Goal: Information Seeking & Learning: Learn about a topic

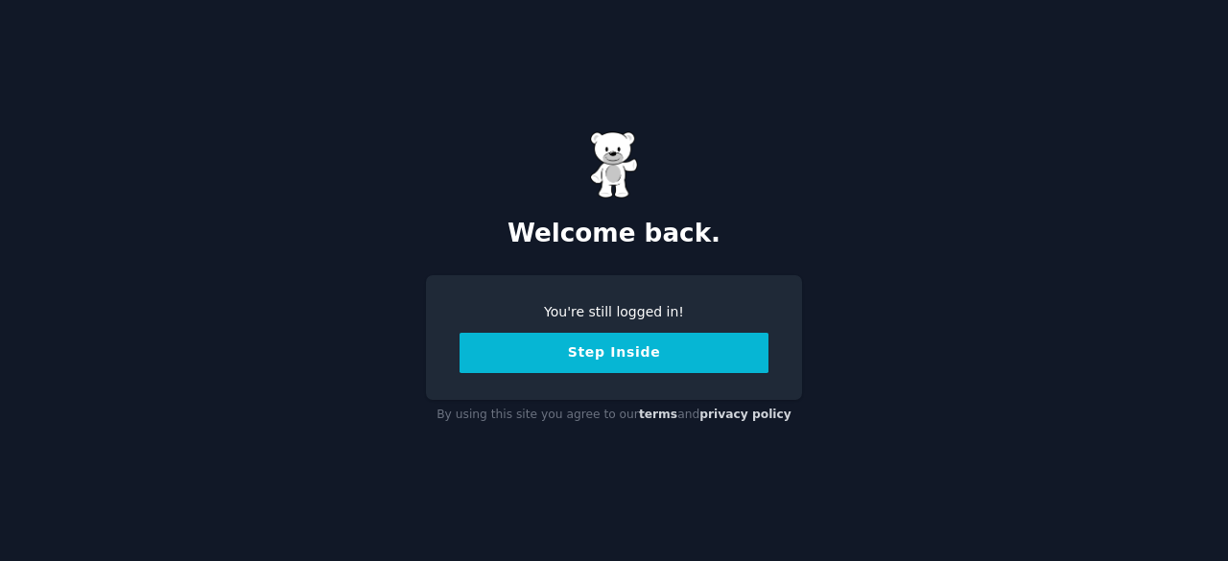
click at [528, 358] on button "Step Inside" at bounding box center [614, 353] width 309 height 40
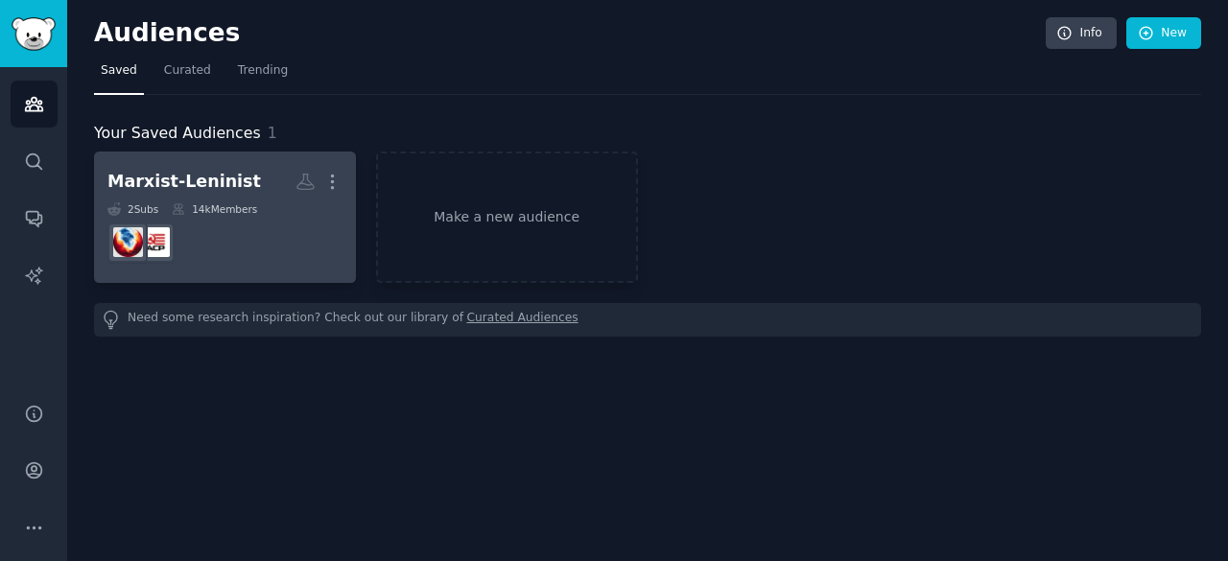
click at [270, 248] on dd at bounding box center [224, 243] width 235 height 54
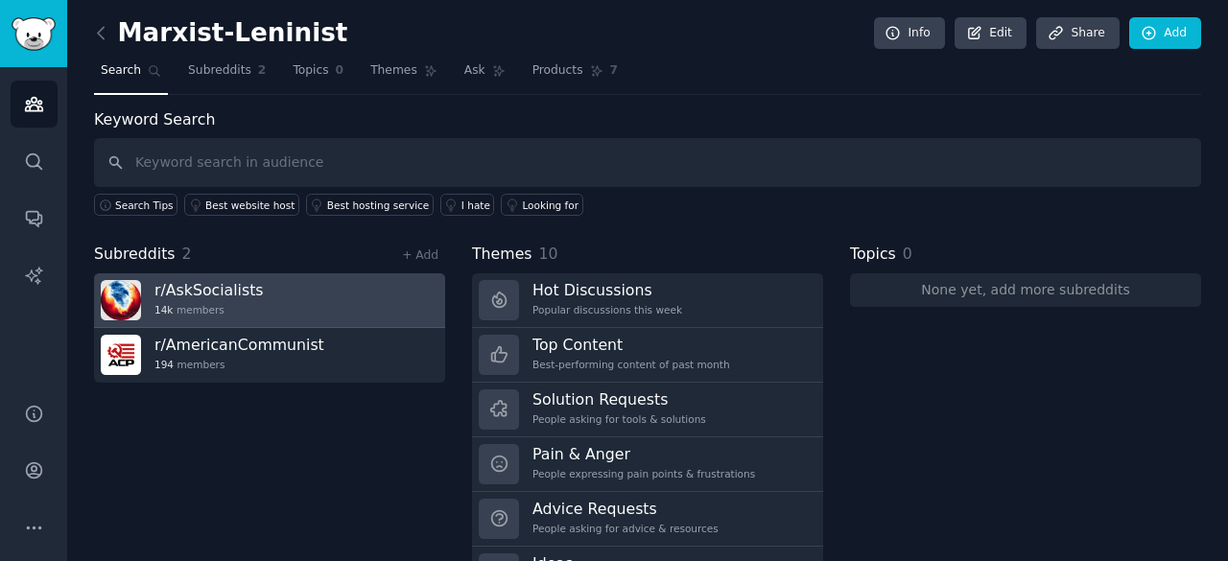
click at [228, 303] on div "14k members" at bounding box center [208, 309] width 109 height 13
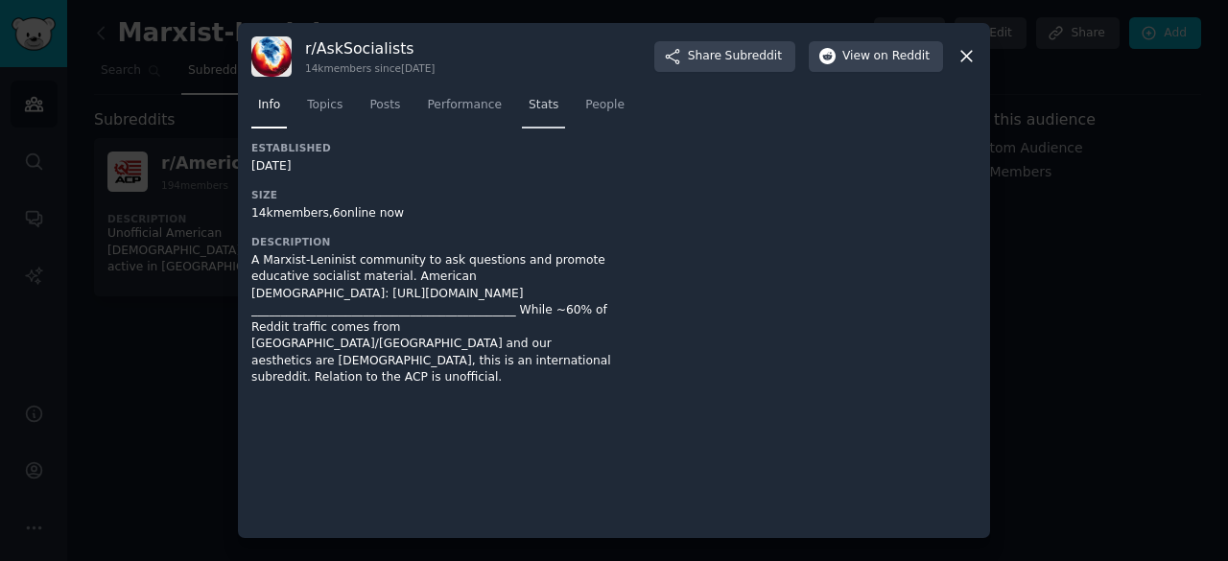
click at [529, 105] on span "Stats" at bounding box center [544, 105] width 30 height 17
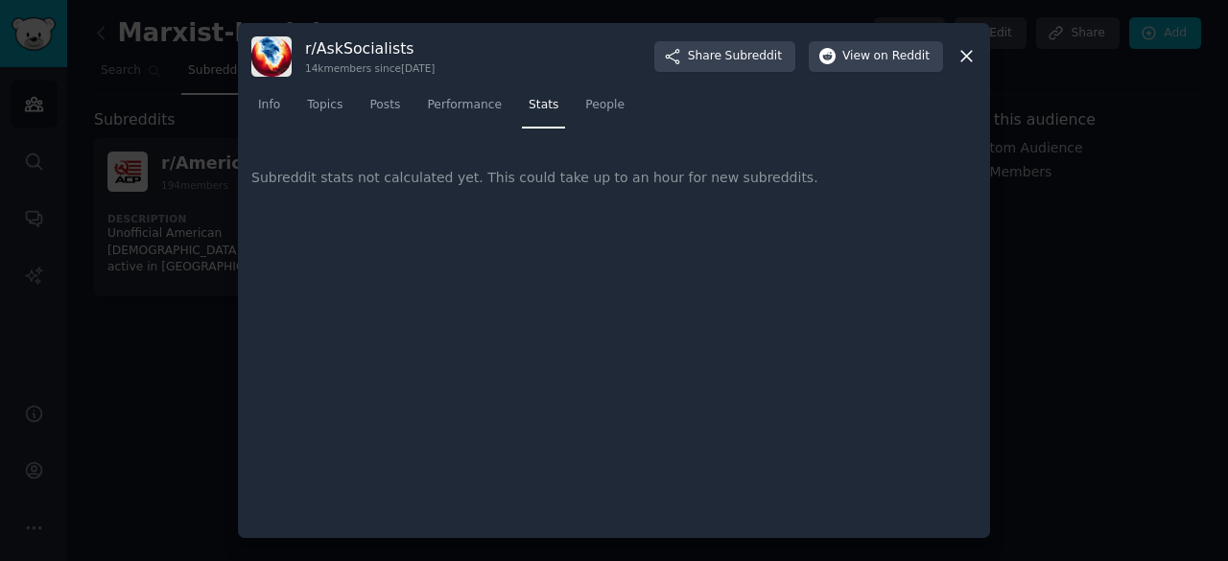
click at [493, 183] on div "Subreddit stats not calculated yet. This could take up to an hour for new subre…" at bounding box center [613, 178] width 725 height 74
click at [455, 95] on link "Performance" at bounding box center [464, 109] width 88 height 39
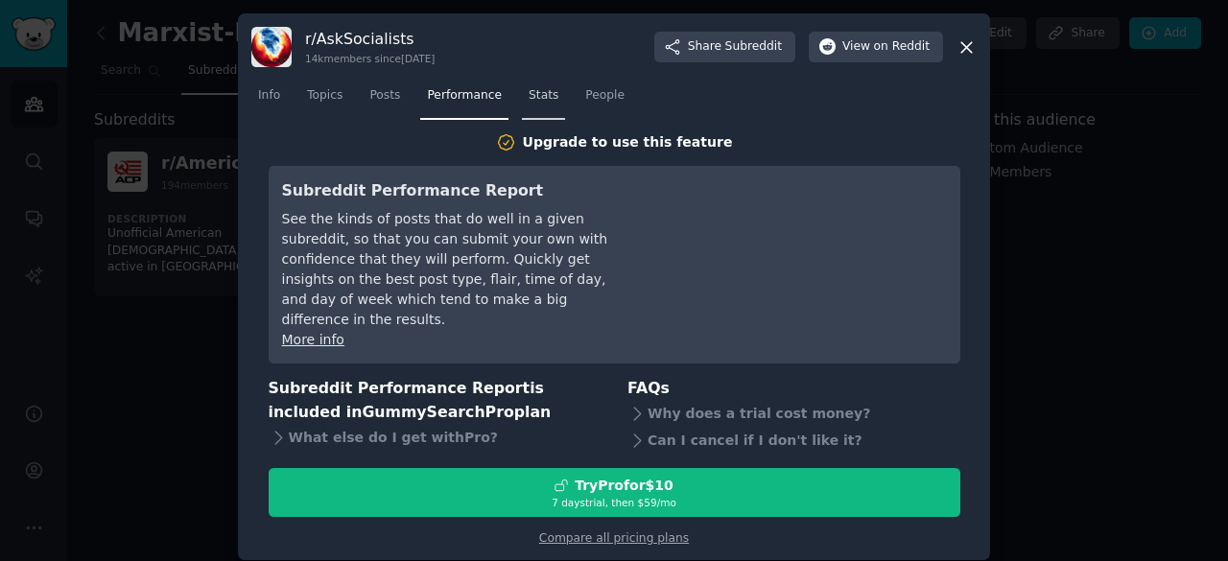
click at [529, 105] on span "Stats" at bounding box center [544, 95] width 30 height 17
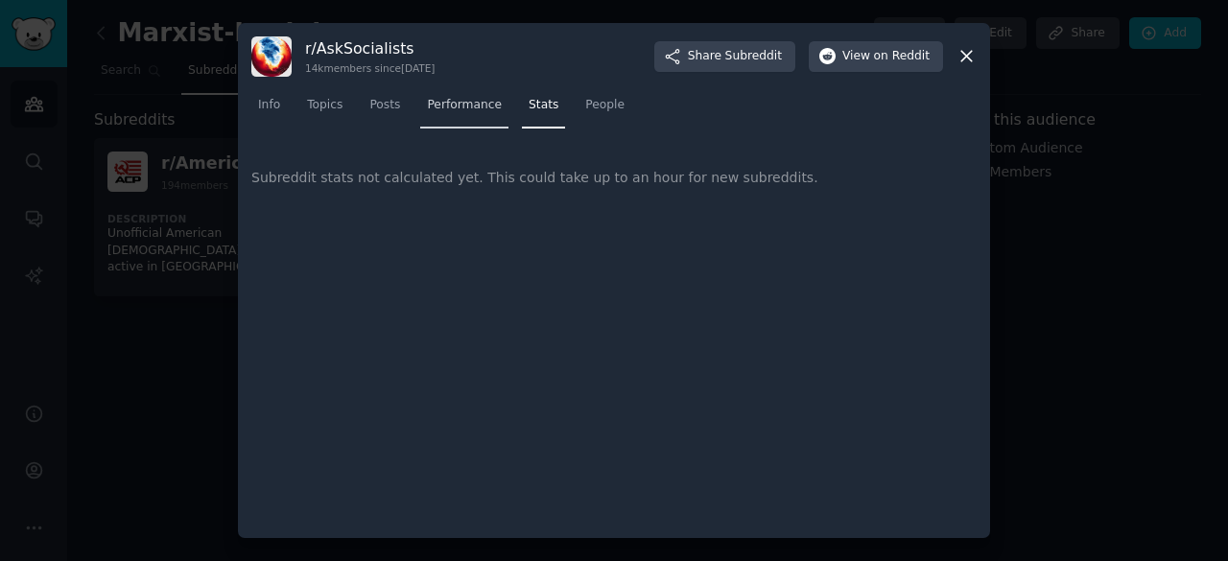
click at [493, 107] on link "Performance" at bounding box center [464, 109] width 88 height 39
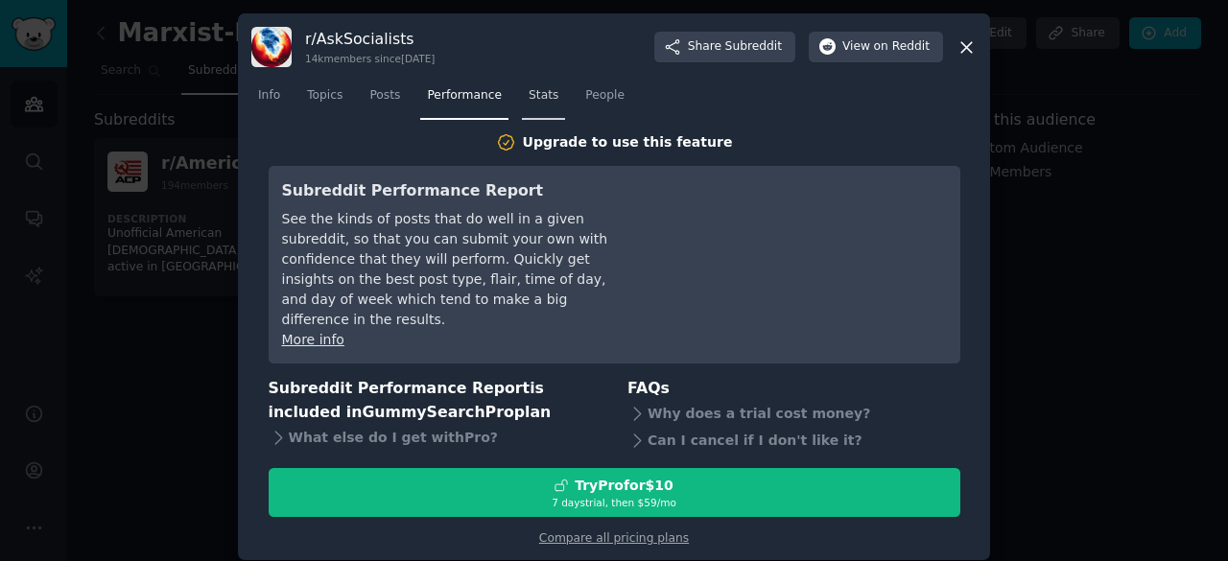
click at [522, 120] on link "Stats" at bounding box center [543, 100] width 43 height 39
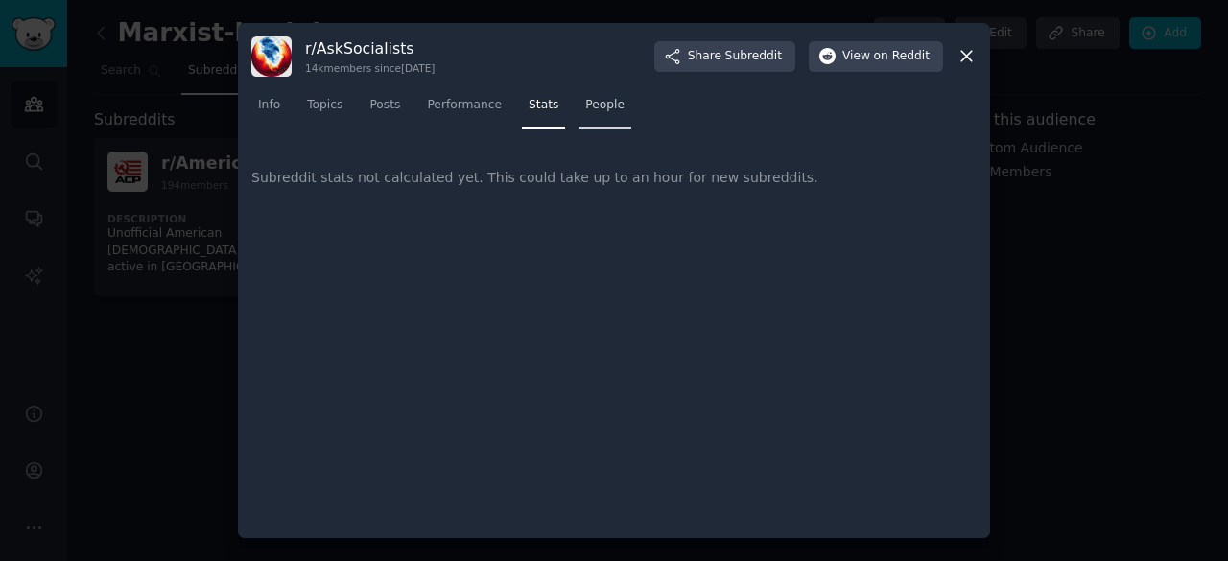
click at [585, 109] on span "People" at bounding box center [604, 105] width 39 height 17
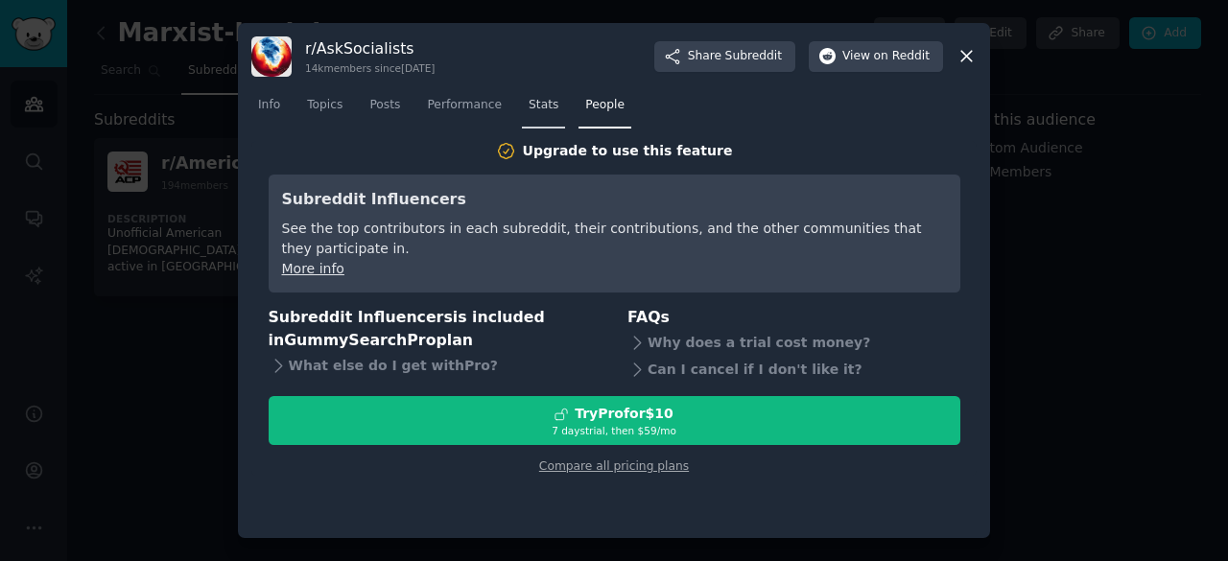
click at [533, 118] on link "Stats" at bounding box center [543, 109] width 43 height 39
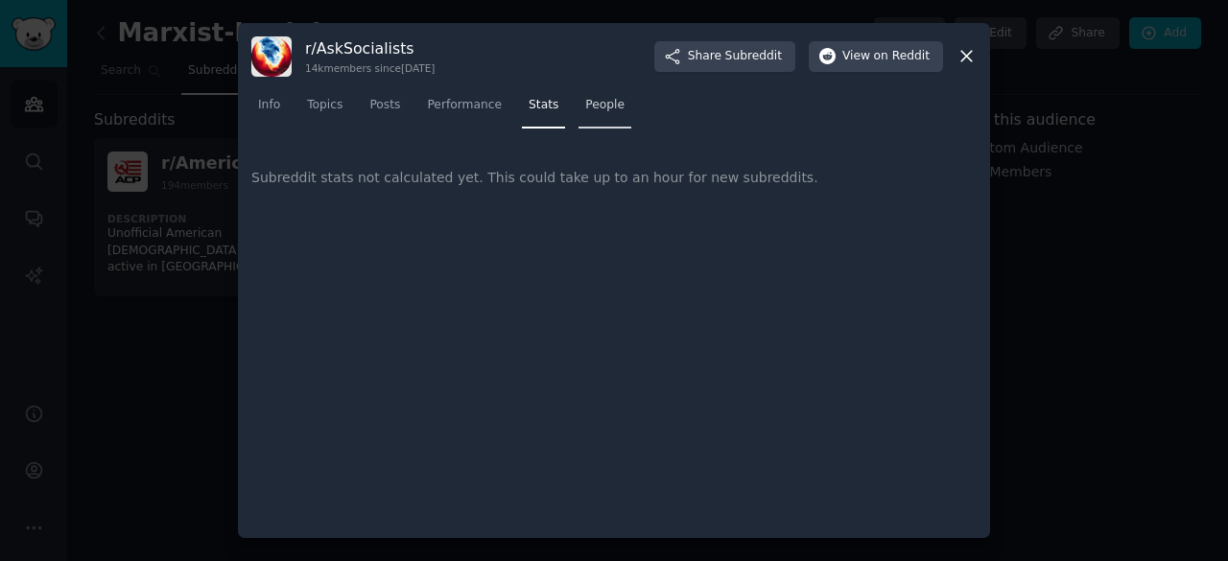
click at [578, 113] on link "People" at bounding box center [604, 109] width 53 height 39
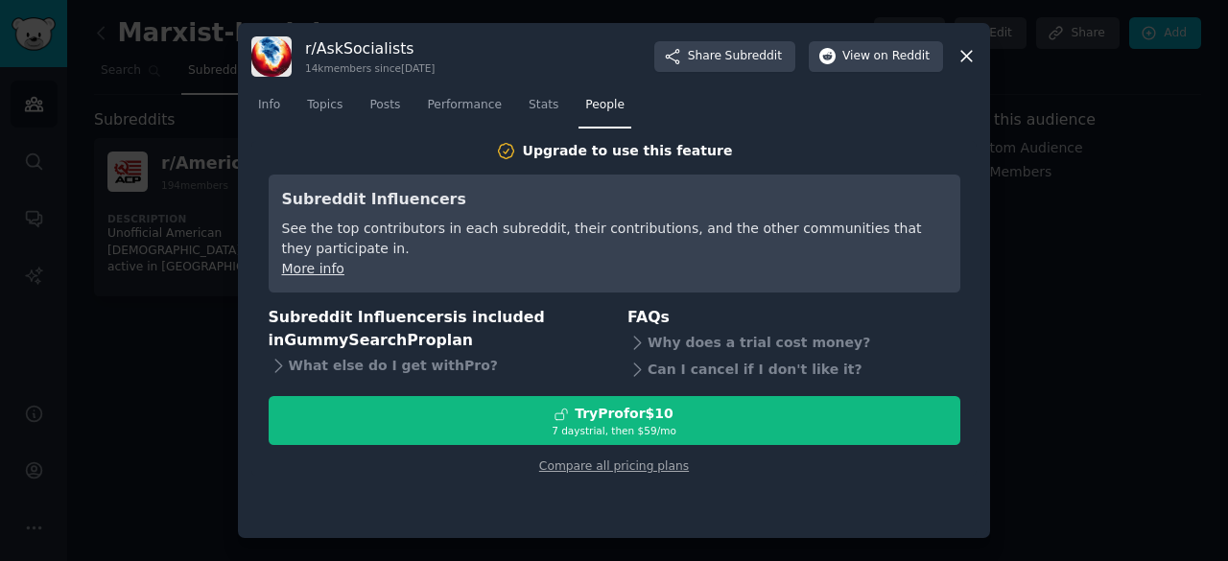
click at [121, 237] on div at bounding box center [614, 280] width 1228 height 561
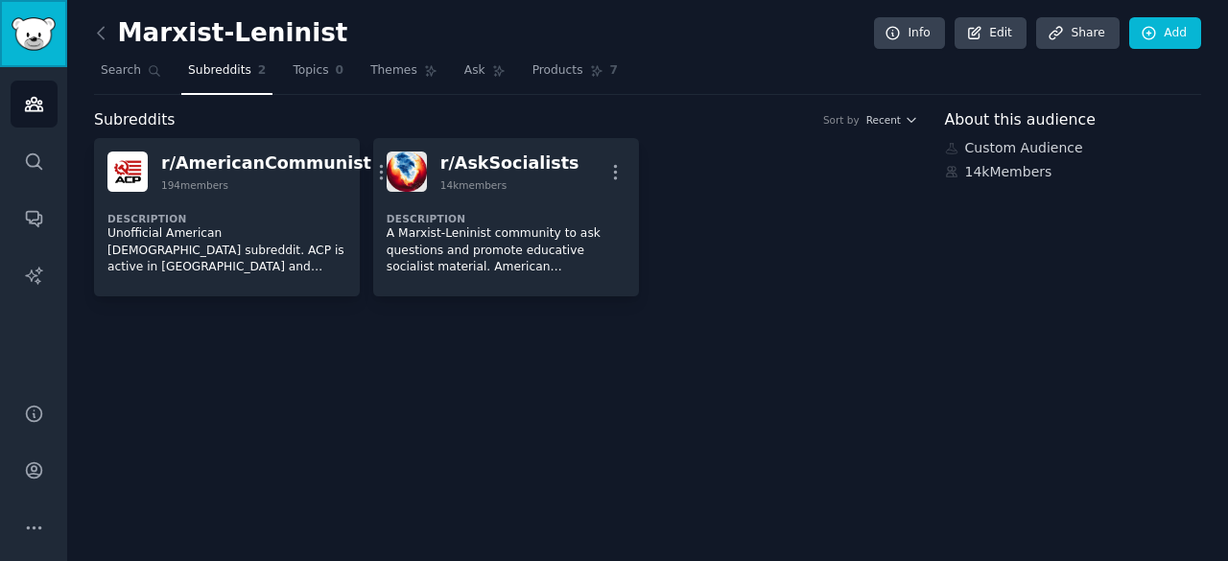
click at [35, 55] on link "Sidebar" at bounding box center [33, 33] width 67 height 67
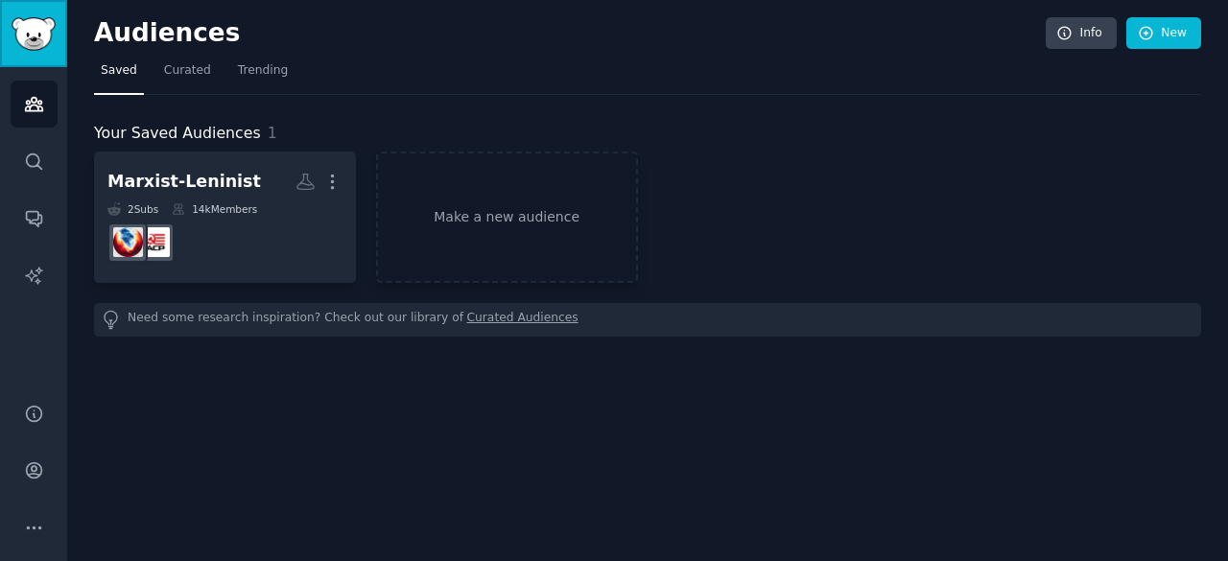
click at [35, 55] on link "Sidebar" at bounding box center [33, 33] width 67 height 67
click at [35, 126] on link "Audiences" at bounding box center [34, 104] width 47 height 47
click at [15, 227] on link "Conversations" at bounding box center [34, 218] width 47 height 47
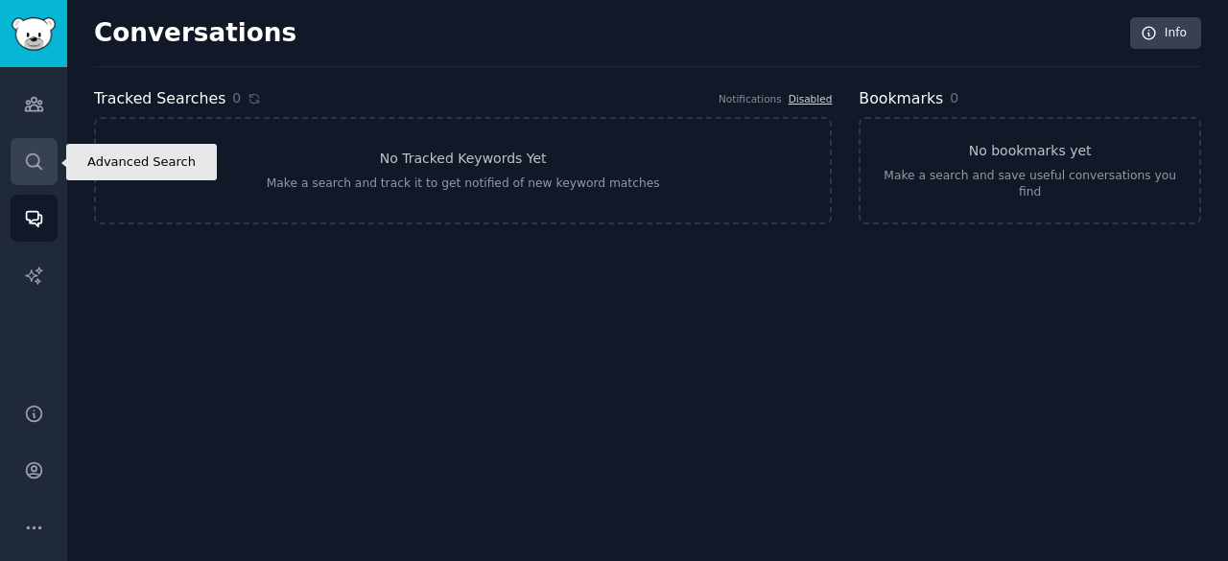
click at [11, 173] on link "Search" at bounding box center [34, 161] width 47 height 47
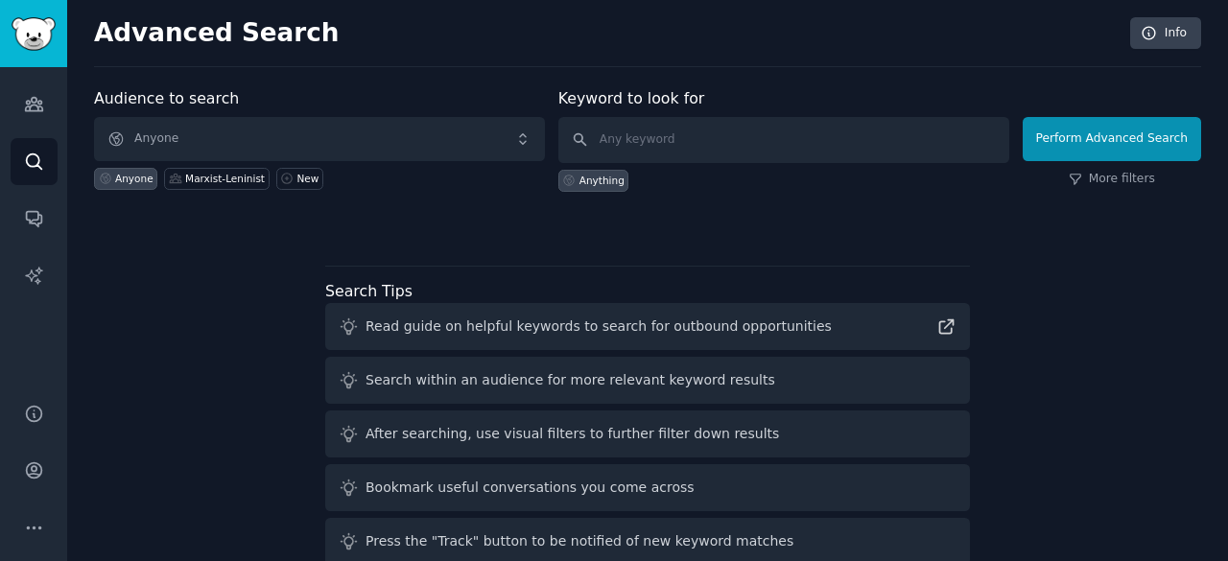
scroll to position [88, 0]
